Goal: Obtain resource: Download file/media

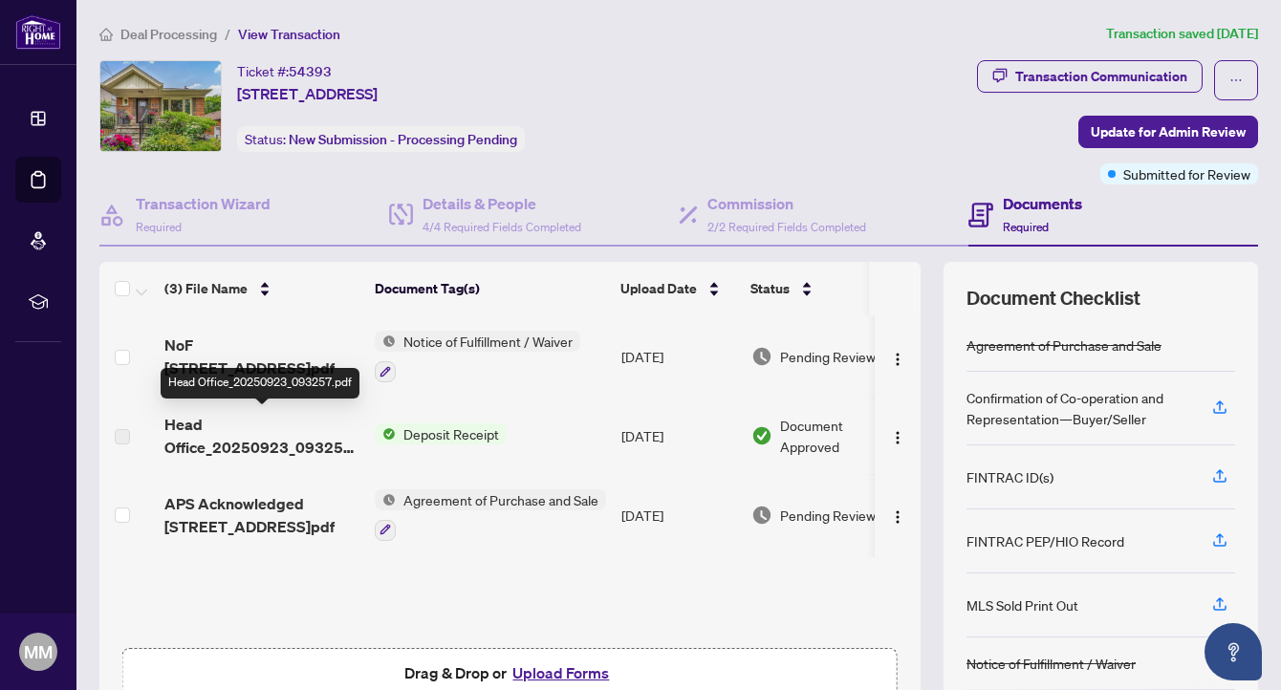
click at [240, 446] on span "Head Office_20250923_093257.pdf" at bounding box center [261, 436] width 195 height 46
click at [304, 446] on span "Head Office_20250923_093257.pdf" at bounding box center [261, 436] width 195 height 46
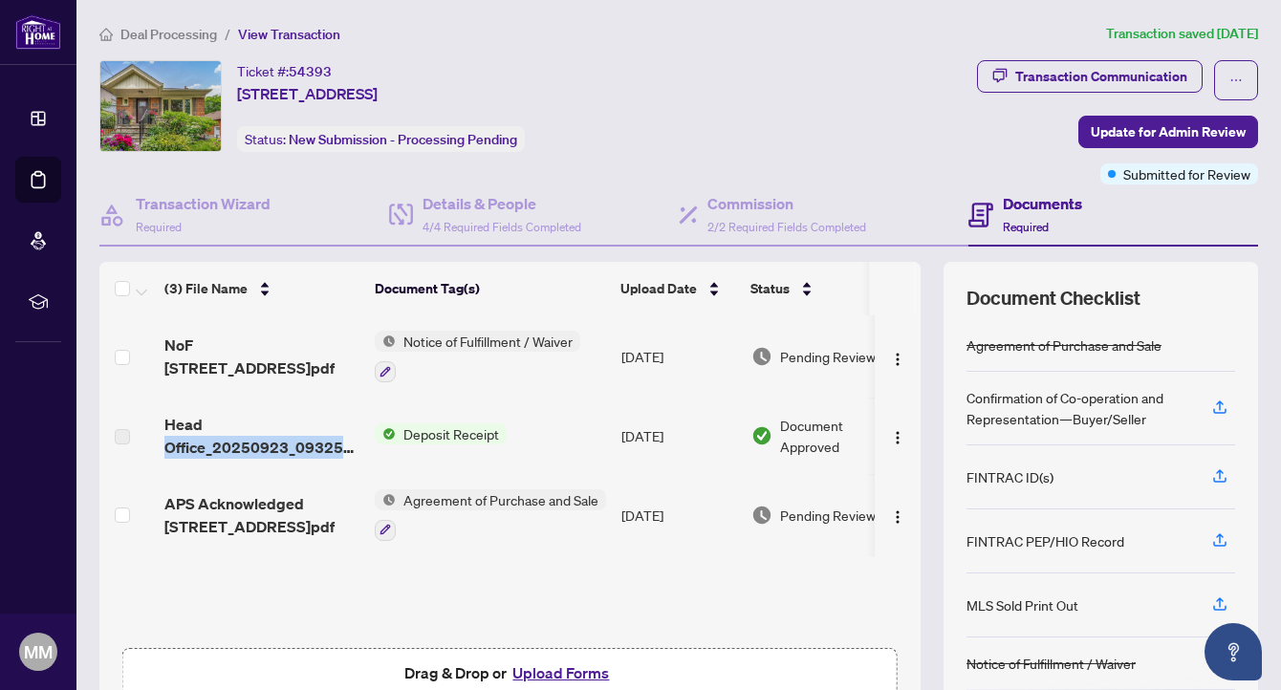
click at [455, 430] on span "Deposit Receipt" at bounding box center [451, 434] width 111 height 21
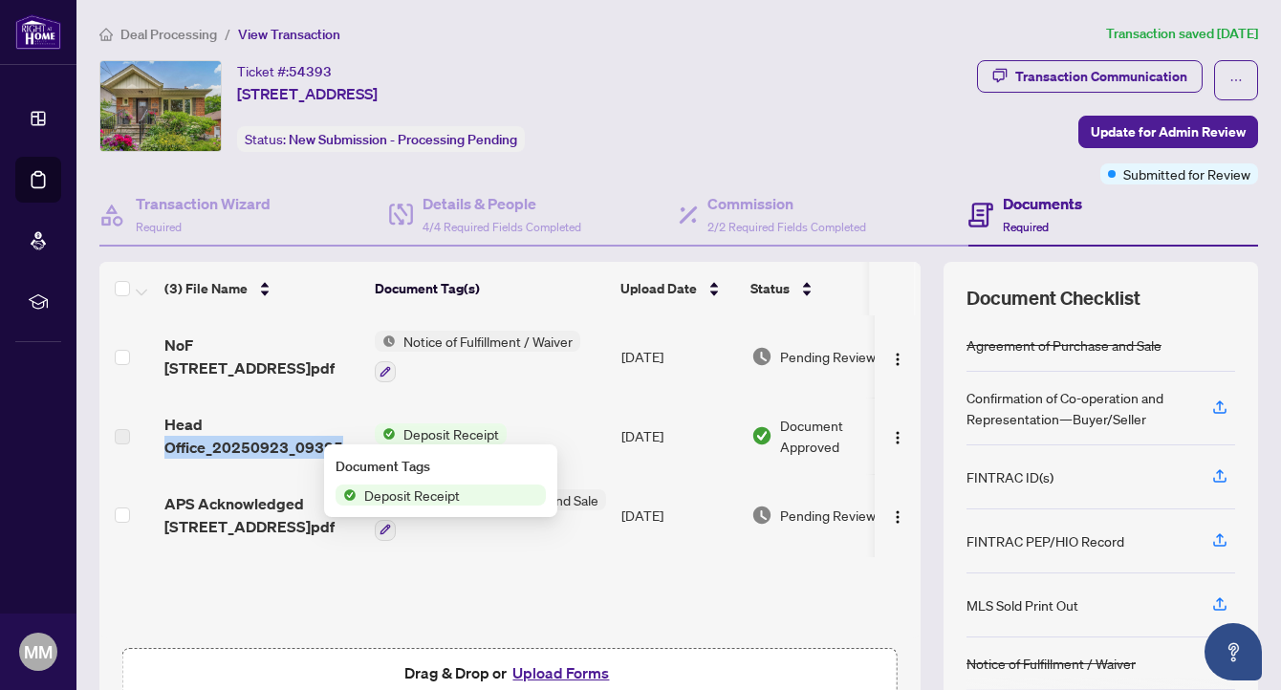
click at [455, 430] on span "Deposit Receipt" at bounding box center [451, 434] width 111 height 21
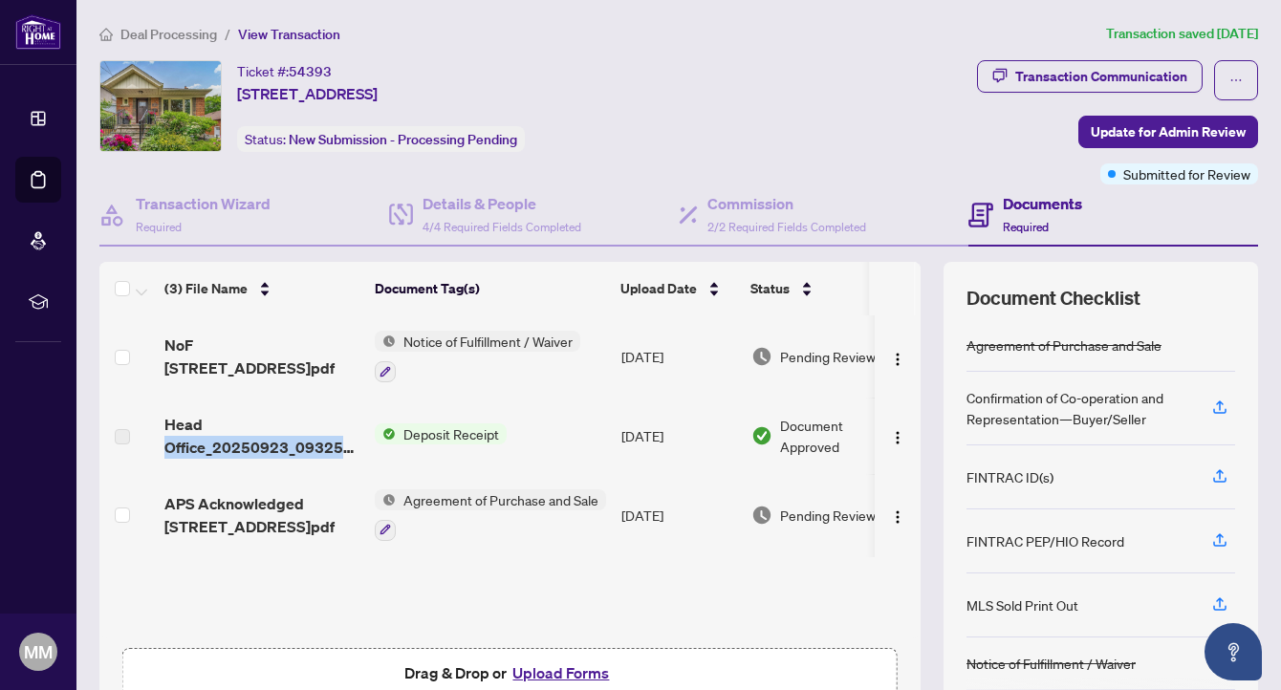
click at [455, 430] on span "Deposit Receipt" at bounding box center [451, 434] width 111 height 21
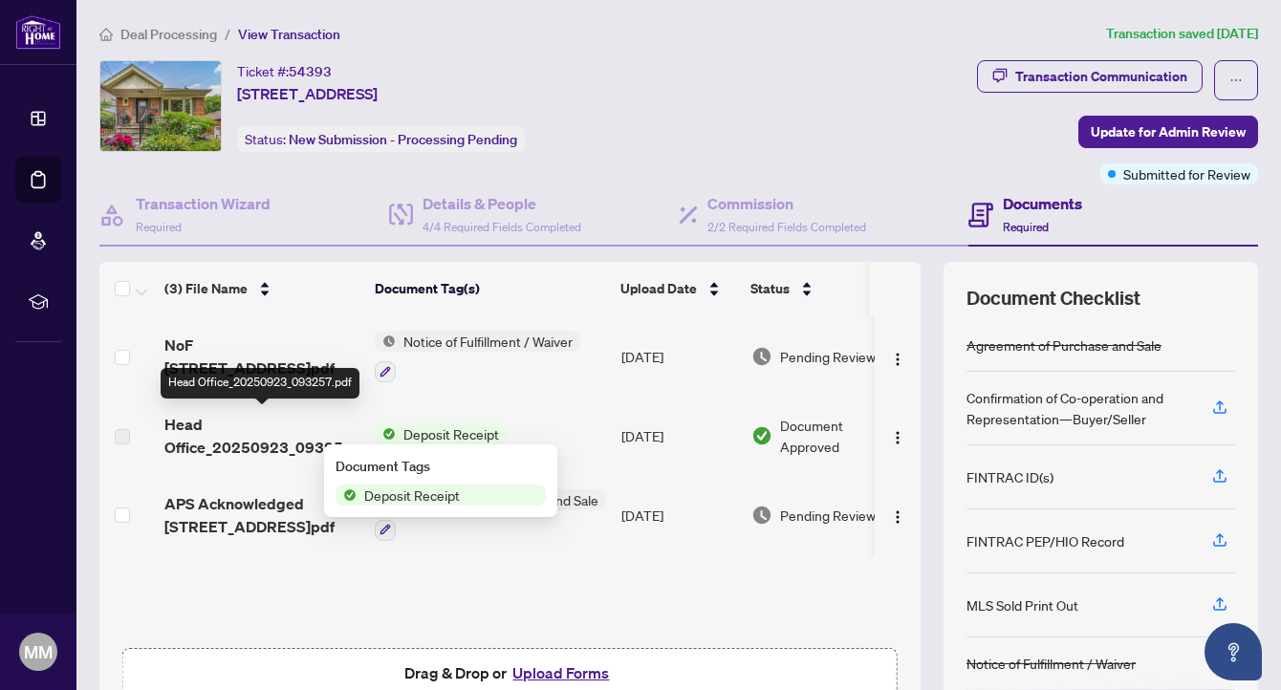
click at [263, 441] on span "Head Office_20250923_093257.pdf" at bounding box center [261, 436] width 195 height 46
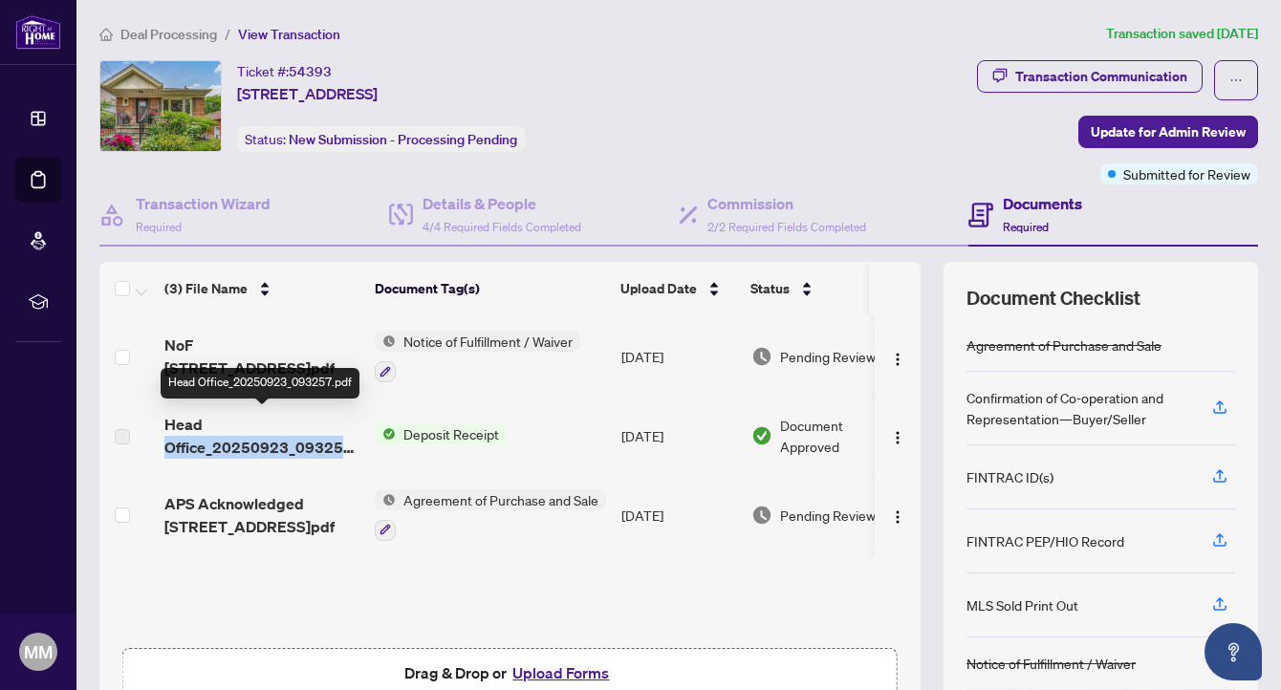
click at [263, 441] on span "Head Office_20250923_093257.pdf" at bounding box center [261, 436] width 195 height 46
